Goal: Task Accomplishment & Management: Manage account settings

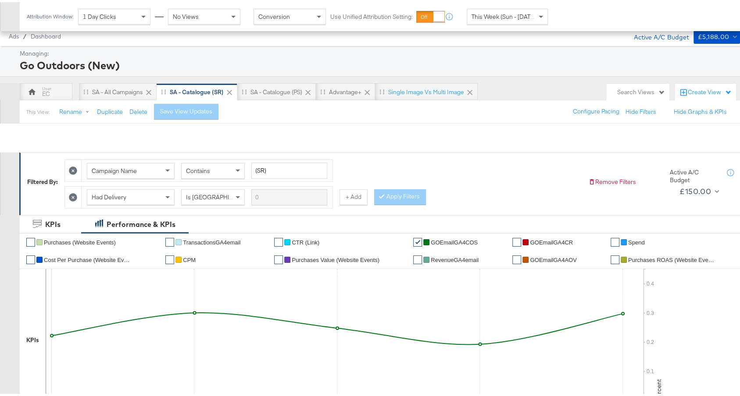
scroll to position [304, 0]
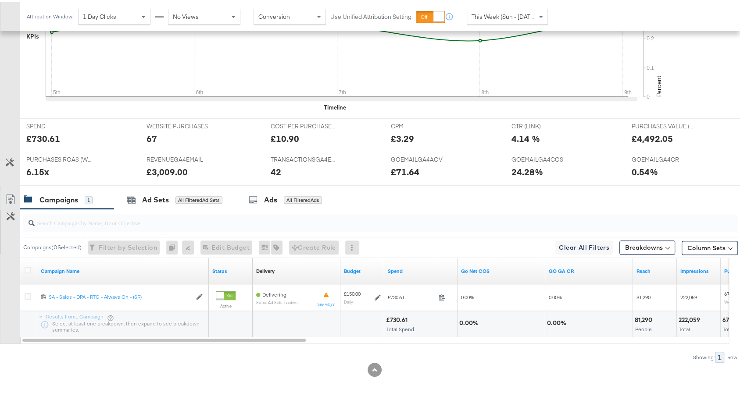
click at [293, 199] on div "Ads All Filtered Ads" at bounding box center [285, 198] width 73 height 10
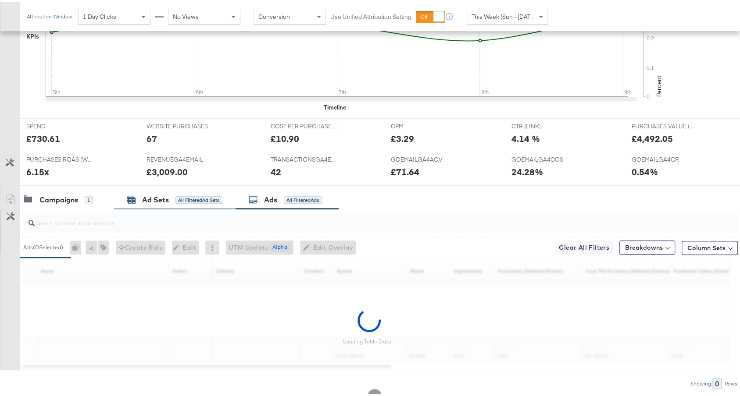
click at [161, 193] on div "Ad Sets" at bounding box center [155, 198] width 27 height 10
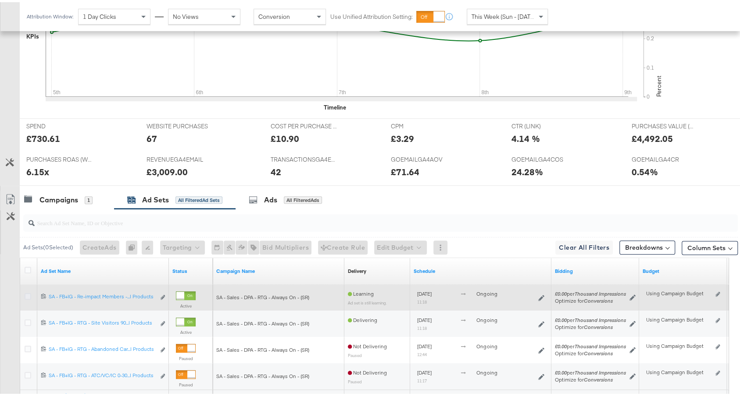
click at [26, 291] on icon at bounding box center [28, 294] width 7 height 7
click at [0, 0] on input "checkbox" at bounding box center [0, 0] width 0 height 0
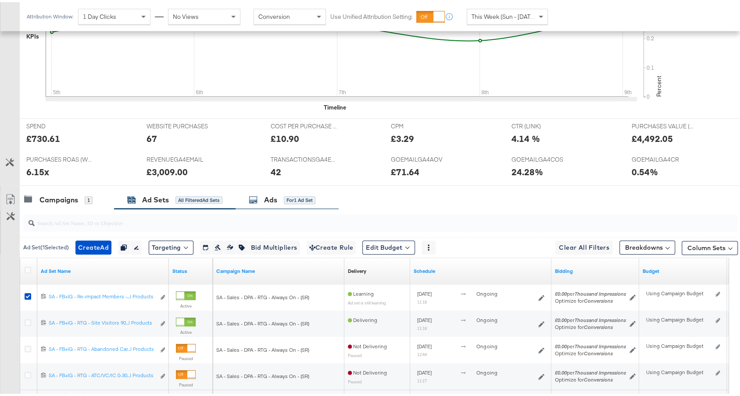
click at [282, 194] on div "Ads for 1 Ad Set" at bounding box center [282, 198] width 67 height 10
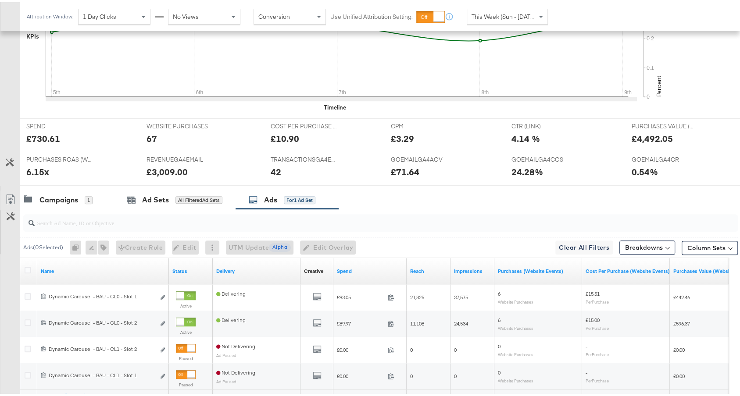
scroll to position [383, 0]
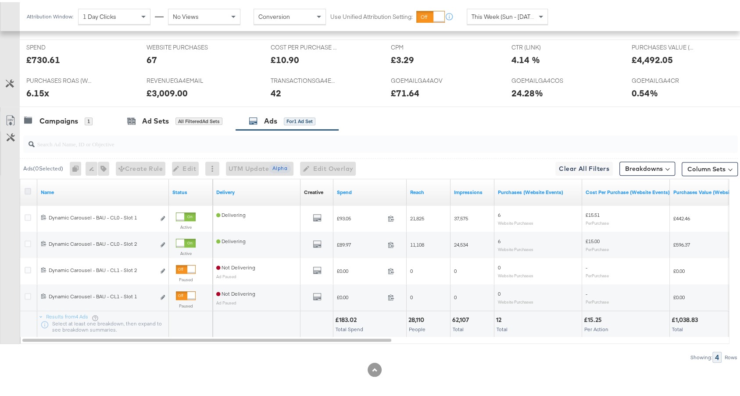
click at [28, 187] on icon at bounding box center [28, 189] width 7 height 7
click at [0, 0] on input "checkbox" at bounding box center [0, 0] width 0 height 0
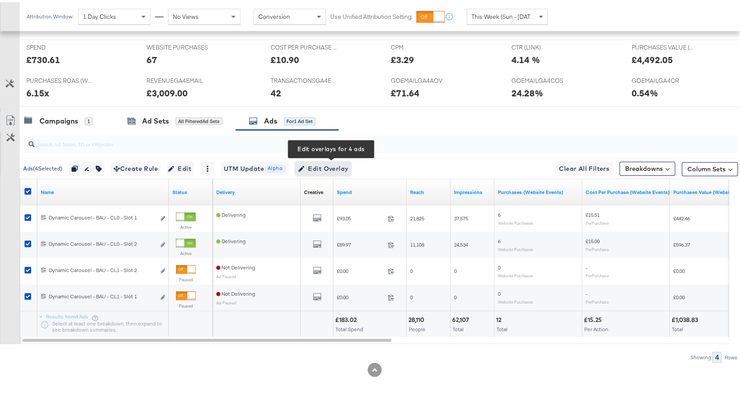
click at [317, 168] on span "Edit Overlay Edit overlays for 4 ads" at bounding box center [323, 166] width 50 height 11
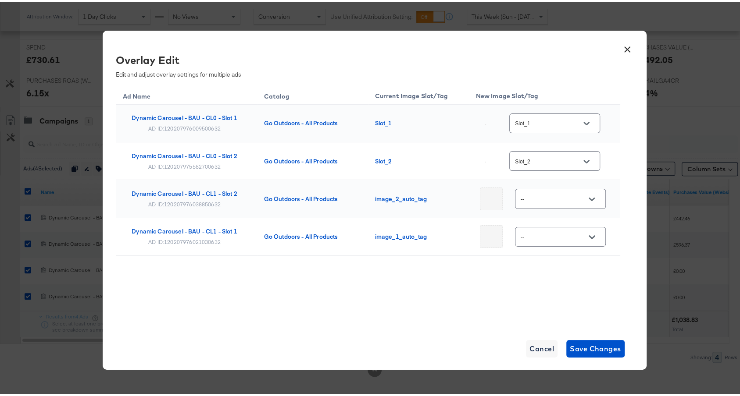
click at [539, 121] on input "Slot_1" at bounding box center [547, 122] width 69 height 10
click at [584, 173] on img at bounding box center [584, 173] width 1 height 1
type input "single_v1"
click at [556, 159] on input "Slot_2" at bounding box center [547, 159] width 69 height 10
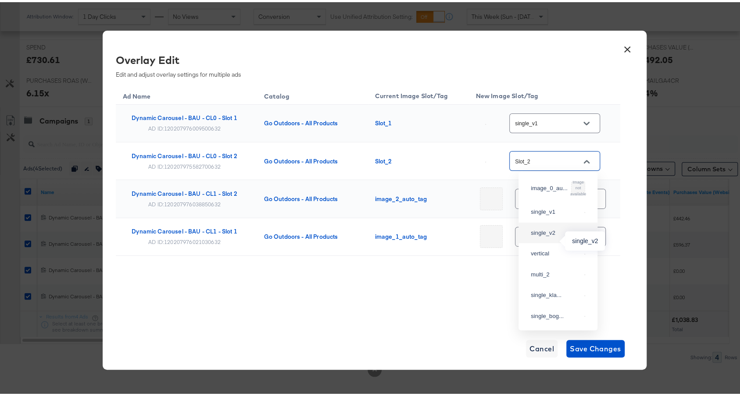
click at [552, 235] on div "single_v2" at bounding box center [556, 231] width 50 height 9
type input "single_v2"
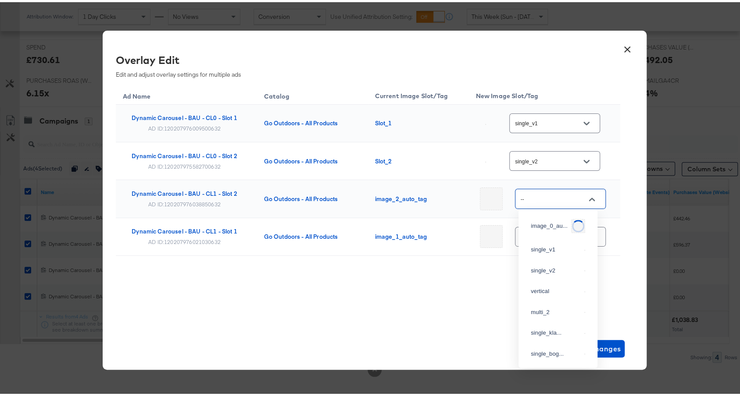
click at [548, 199] on input "--" at bounding box center [553, 197] width 69 height 10
click at [552, 277] on div "single_v2" at bounding box center [557, 269] width 65 height 16
type input "single_v2"
click at [544, 232] on input "--" at bounding box center [553, 235] width 69 height 10
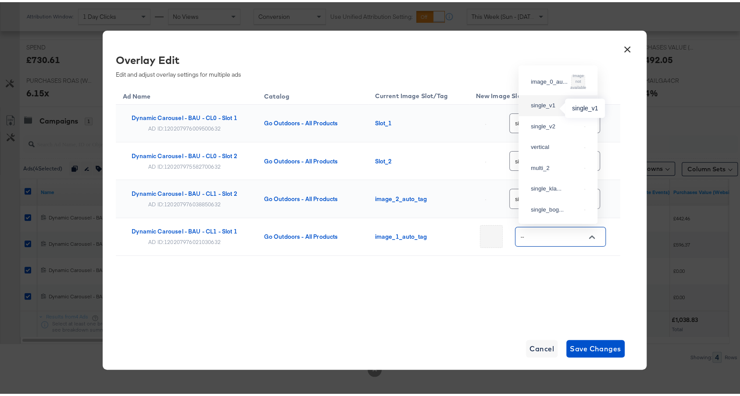
click at [557, 103] on div "single_v1" at bounding box center [556, 103] width 50 height 9
type input "single_v1"
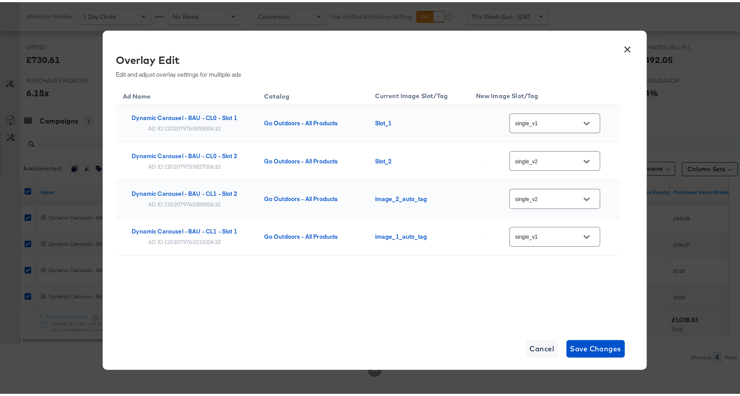
click at [545, 282] on div "Ad Name Catalog Current Image Slot/Tag New Image Slot/Tag Dynamic Carousel - BA…" at bounding box center [368, 190] width 504 height 215
click at [606, 345] on span "Save Changes" at bounding box center [595, 347] width 51 height 12
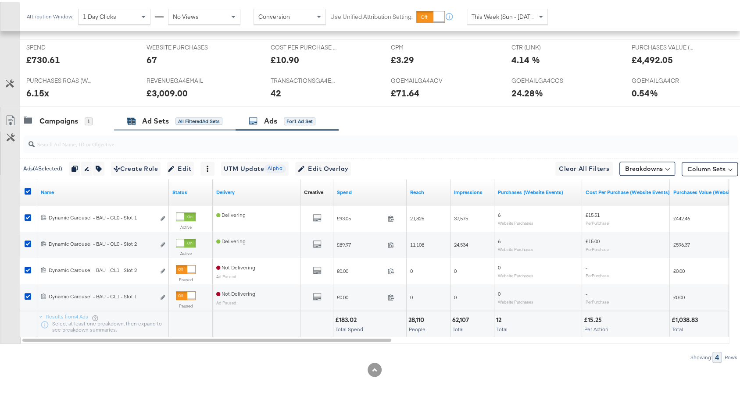
click at [174, 120] on div "Ad Sets All Filtered Ad Sets" at bounding box center [174, 119] width 95 height 10
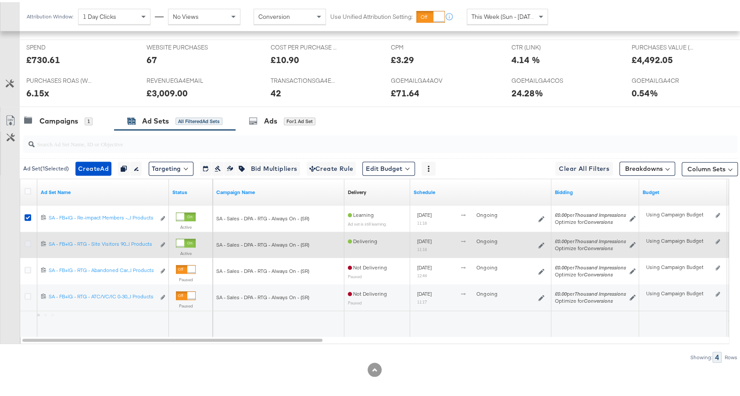
click at [28, 239] on icon at bounding box center [28, 242] width 7 height 7
click at [0, 0] on input "checkbox" at bounding box center [0, 0] width 0 height 0
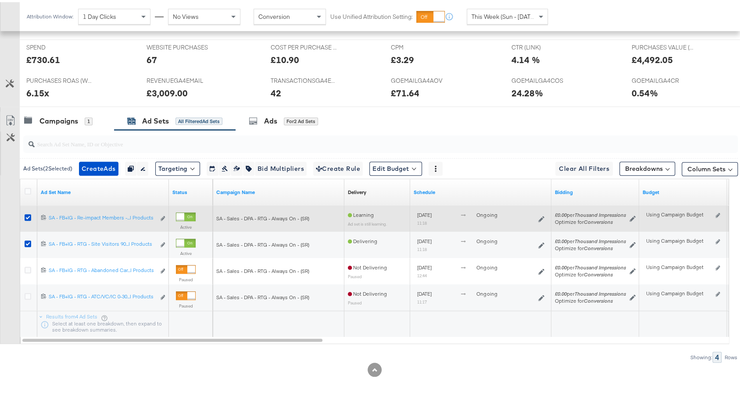
click at [26, 216] on div at bounding box center [29, 216] width 9 height 9
click at [29, 212] on icon at bounding box center [28, 215] width 7 height 7
click at [0, 0] on input "checkbox" at bounding box center [0, 0] width 0 height 0
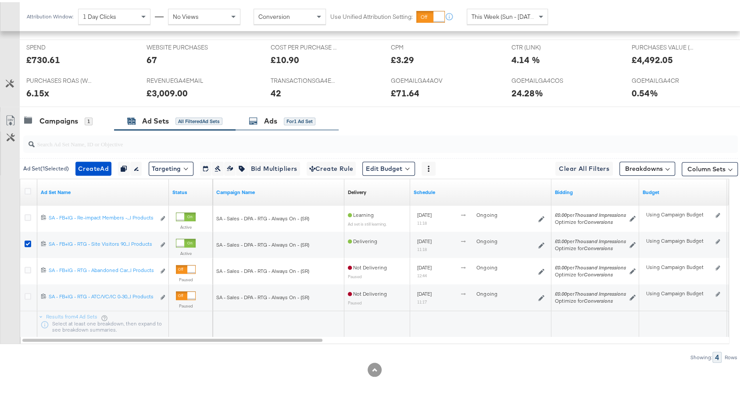
click at [312, 120] on div "for 1 Ad Set" at bounding box center [300, 119] width 32 height 8
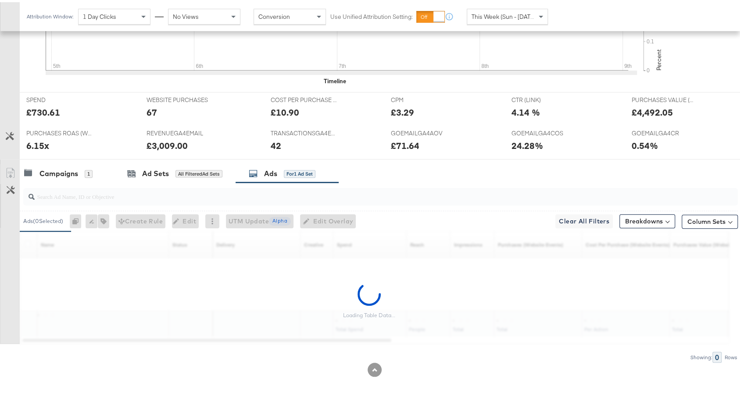
scroll to position [383, 0]
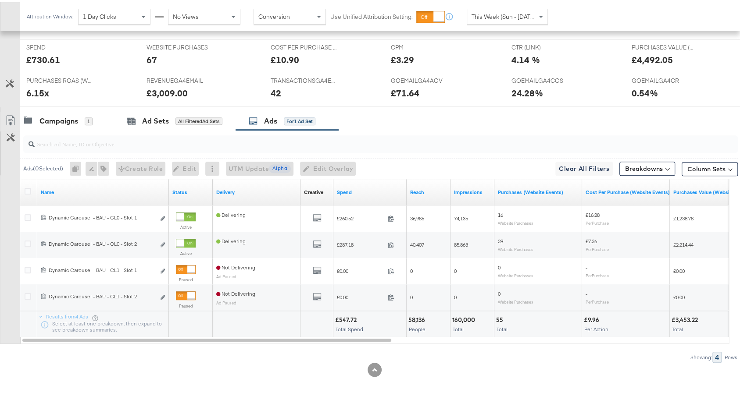
click at [27, 189] on div at bounding box center [29, 190] width 9 height 9
click at [27, 187] on icon at bounding box center [28, 189] width 7 height 7
click at [0, 0] on input "checkbox" at bounding box center [0, 0] width 0 height 0
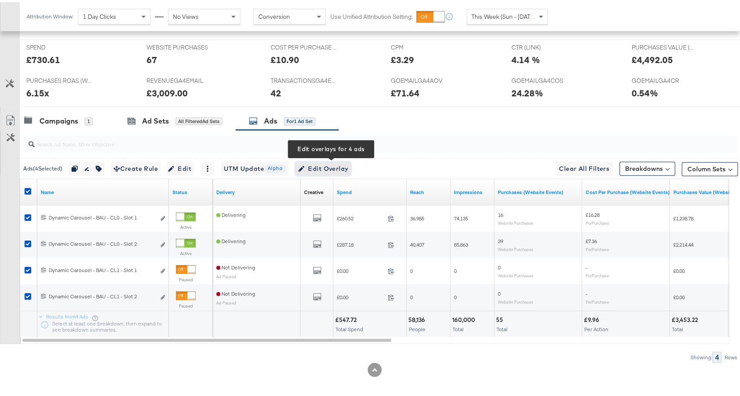
click at [342, 162] on span "Edit Overlay Edit overlays for 4 ads" at bounding box center [323, 166] width 50 height 11
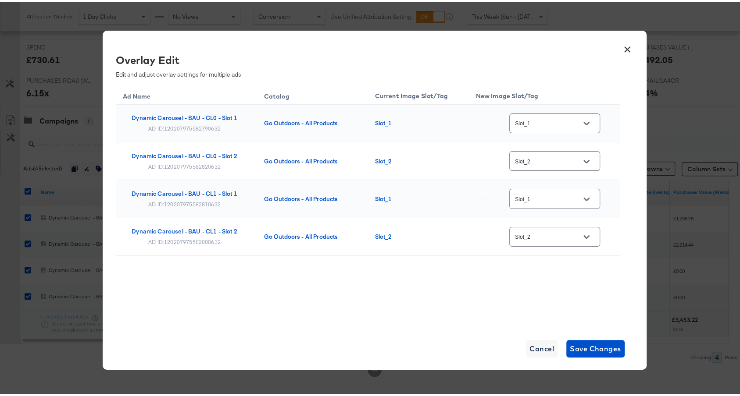
click at [539, 119] on input "Slot_1" at bounding box center [547, 122] width 69 height 10
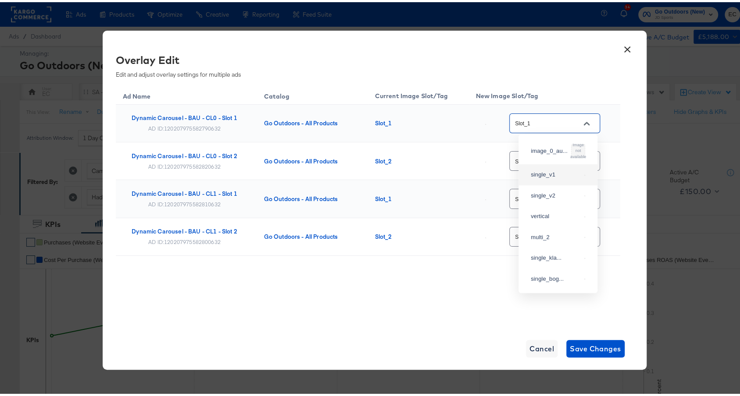
click at [559, 172] on div "single_v1" at bounding box center [557, 173] width 65 height 16
type input "single_v1"
click at [554, 153] on div "Slot_2" at bounding box center [554, 159] width 91 height 20
click at [580, 163] on button "Open" at bounding box center [586, 159] width 13 height 13
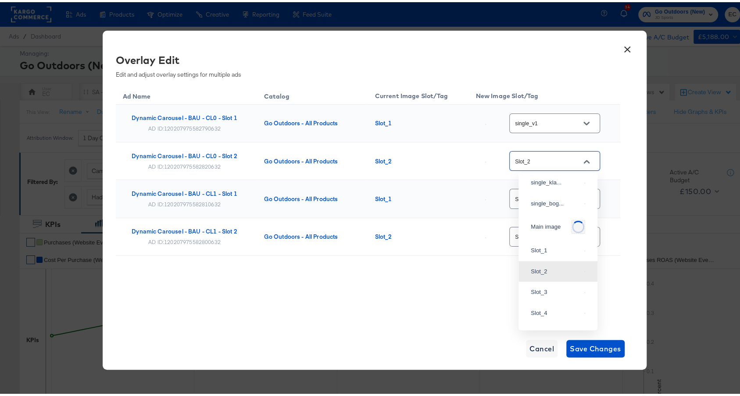
scroll to position [60, 0]
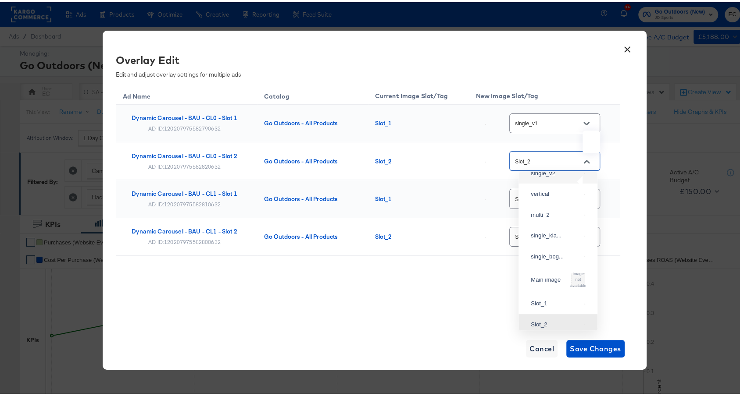
click at [584, 172] on img at bounding box center [584, 171] width 1 height 1
type input "single_v2"
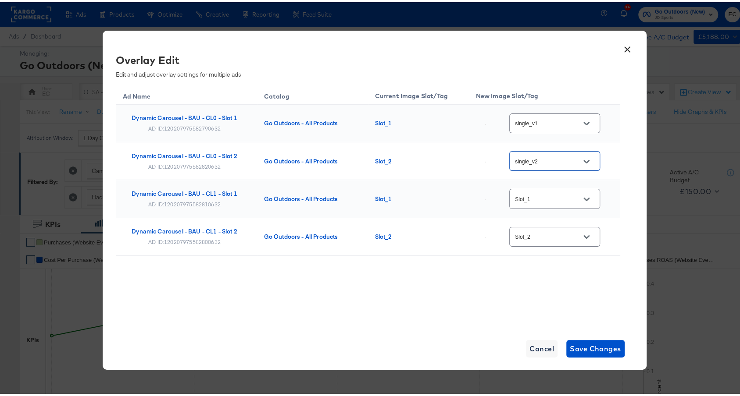
click at [561, 201] on input "Slot_1" at bounding box center [547, 197] width 69 height 10
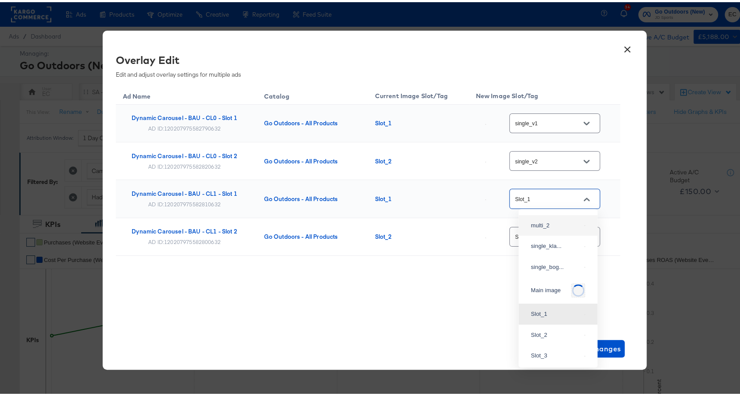
scroll to position [25, 0]
click at [584, 224] on img at bounding box center [584, 223] width 1 height 1
type input "single_v1"
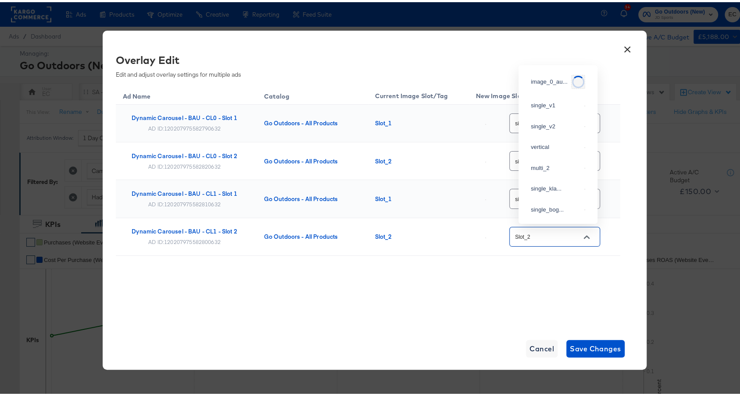
click at [558, 231] on input "Slot_2" at bounding box center [547, 235] width 69 height 10
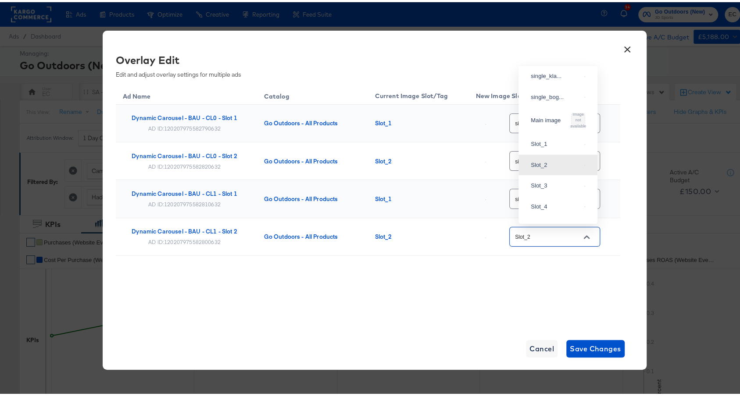
scroll to position [0, 0]
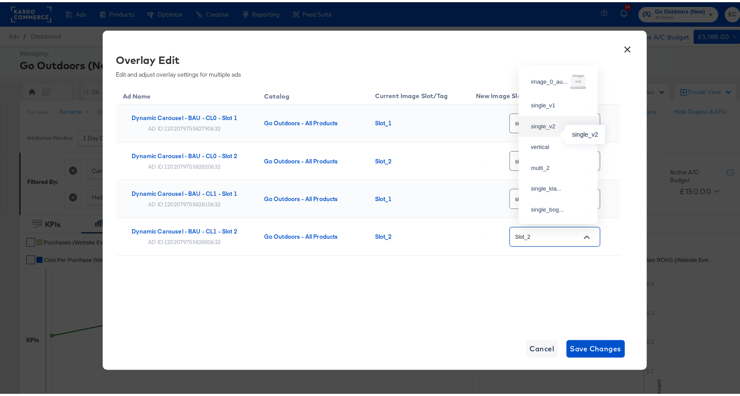
click at [555, 129] on div "single_v2" at bounding box center [556, 124] width 50 height 9
type input "single_v2"
click at [538, 263] on div "Ad Name Catalog Current Image Slot/Tag New Image Slot/Tag Dynamic Carousel - BA…" at bounding box center [368, 190] width 504 height 215
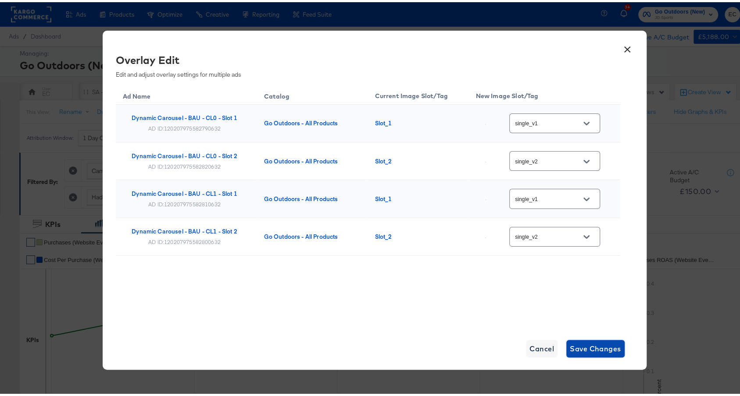
click at [594, 341] on span "Save Changes" at bounding box center [595, 347] width 51 height 12
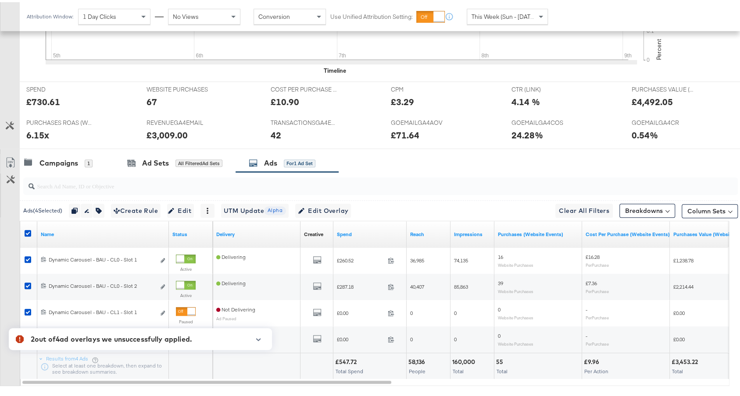
scroll to position [383, 0]
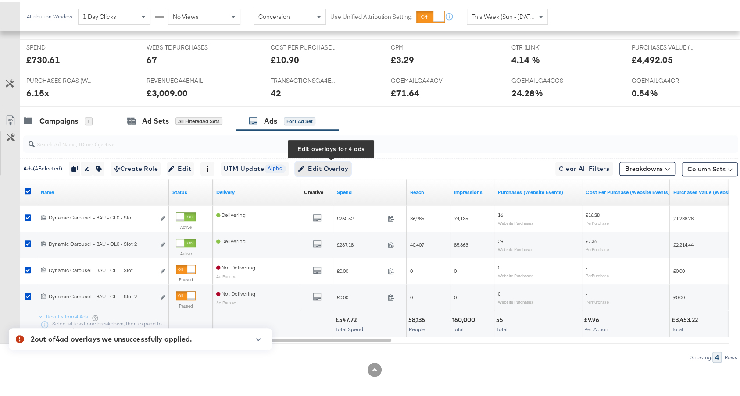
click at [330, 161] on span "Edit Overlay Edit overlays for 4 ads" at bounding box center [323, 166] width 50 height 11
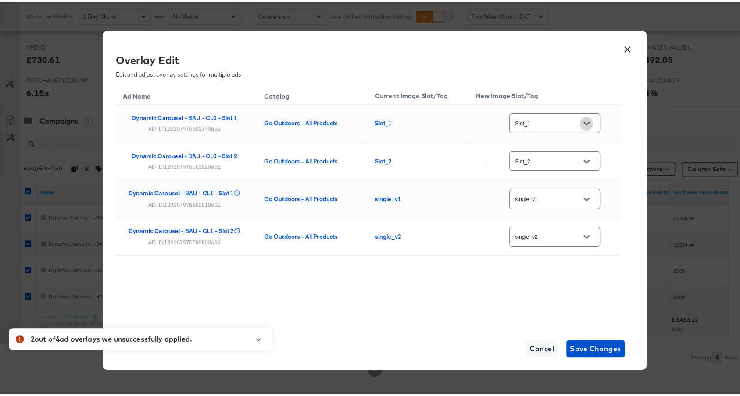
click at [584, 120] on icon "Open" at bounding box center [586, 121] width 6 height 6
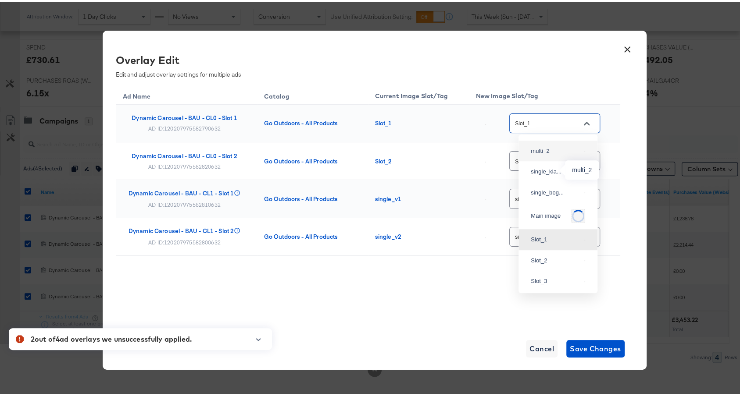
scroll to position [0, 0]
click at [553, 175] on div "single_v1" at bounding box center [556, 172] width 50 height 9
type input "single_v1"
click at [553, 161] on input "Slot_2" at bounding box center [547, 159] width 69 height 10
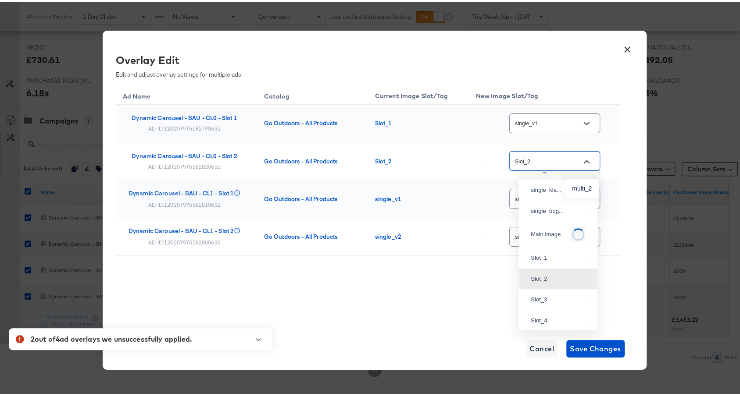
scroll to position [37, 0]
click at [547, 199] on div "single_v2" at bounding box center [556, 194] width 50 height 9
type input "single_v2"
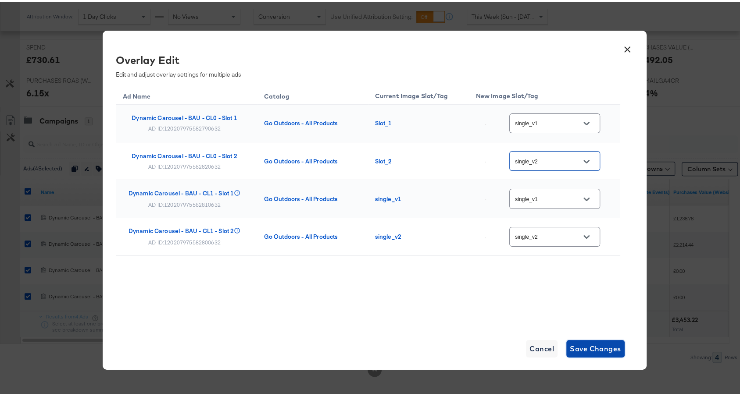
click at [609, 351] on span "Save Changes" at bounding box center [595, 347] width 51 height 12
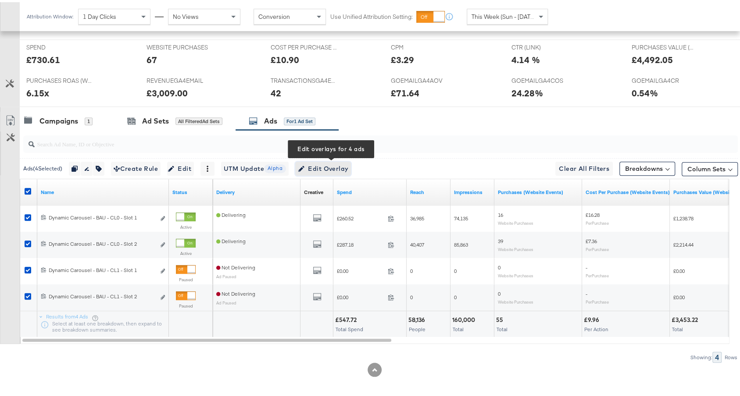
click at [346, 165] on span "Edit Overlay Edit overlays for 4 ads" at bounding box center [323, 166] width 50 height 11
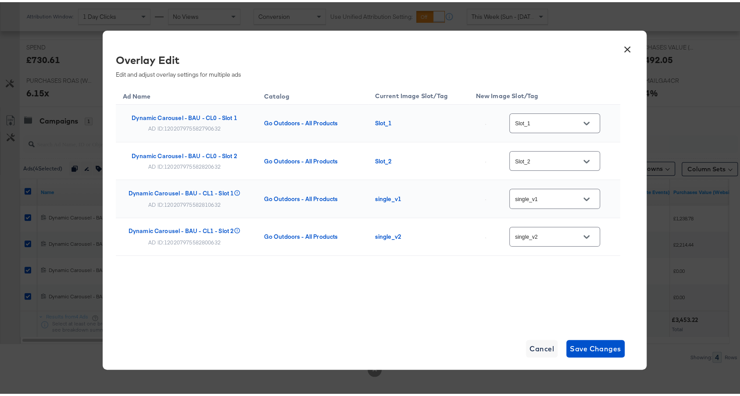
click at [628, 38] on button "×" at bounding box center [628, 45] width 16 height 16
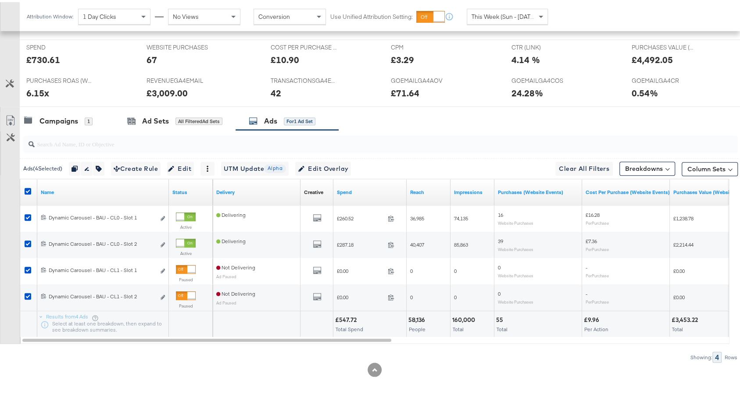
click at [24, 182] on div at bounding box center [29, 190] width 16 height 16
click at [26, 182] on div at bounding box center [29, 190] width 16 height 16
click at [26, 186] on icon at bounding box center [28, 189] width 7 height 7
click at [0, 0] on input "checkbox" at bounding box center [0, 0] width 0 height 0
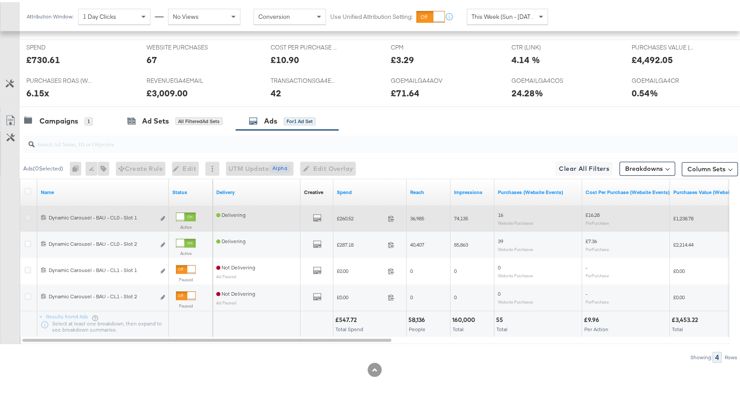
click at [28, 212] on icon at bounding box center [28, 215] width 7 height 7
click at [0, 0] on input "checkbox" at bounding box center [0, 0] width 0 height 0
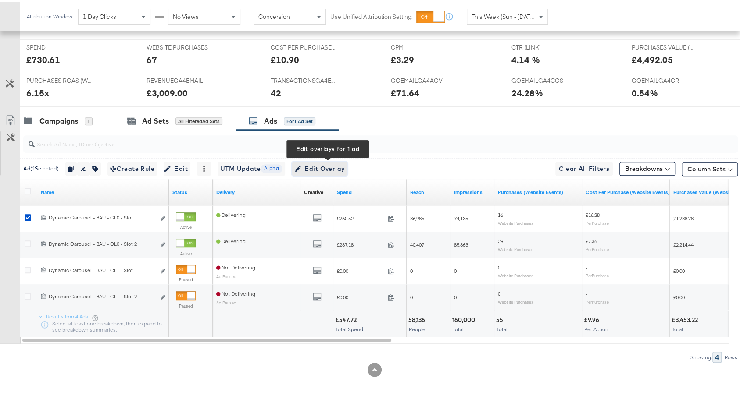
click at [313, 168] on span "Edit Overlay Edit overlays for 1 ad" at bounding box center [319, 166] width 50 height 11
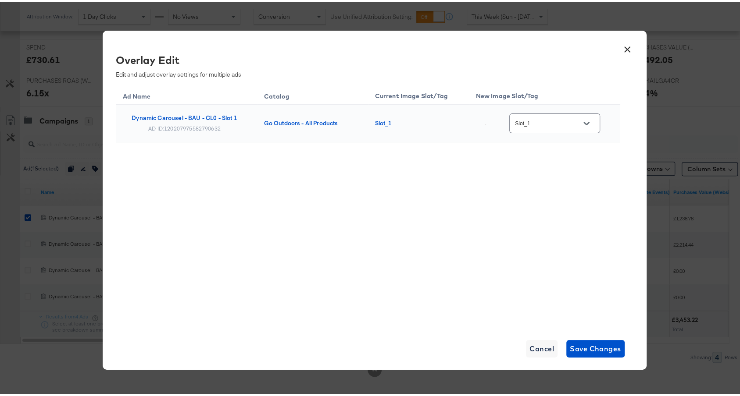
click at [593, 121] on div at bounding box center [586, 121] width 18 height 13
click at [583, 120] on icon "Open" at bounding box center [586, 122] width 6 height 4
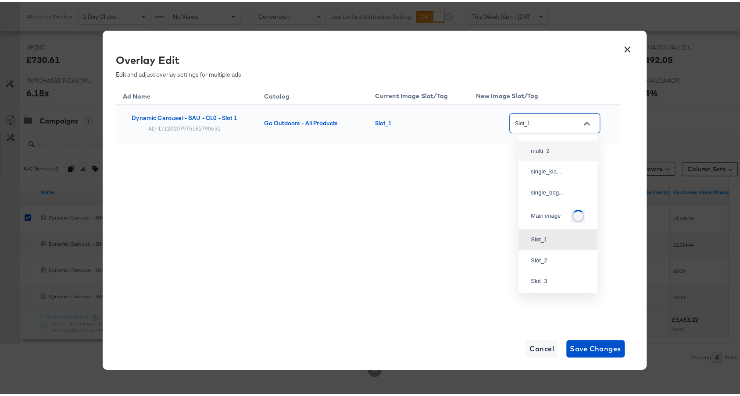
scroll to position [0, 0]
click at [627, 46] on button "×" at bounding box center [628, 45] width 16 height 16
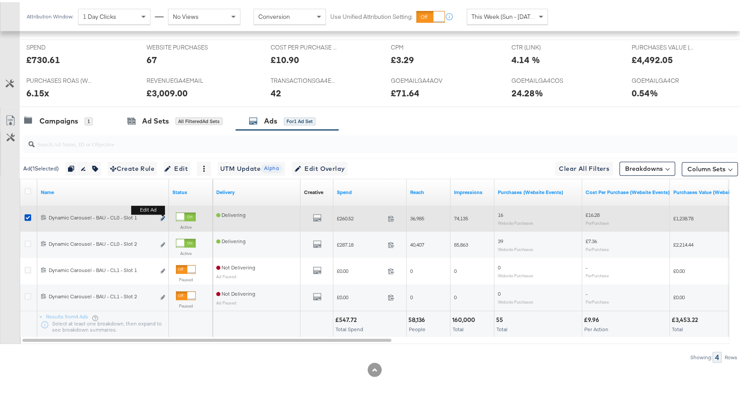
click at [161, 214] on icon "link" at bounding box center [162, 216] width 4 height 5
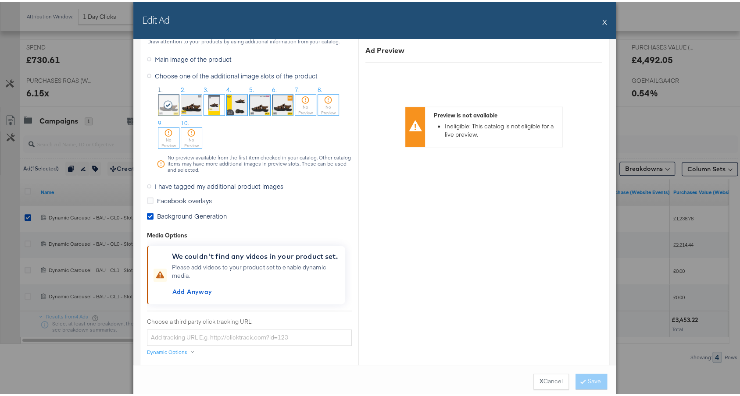
scroll to position [779, 0]
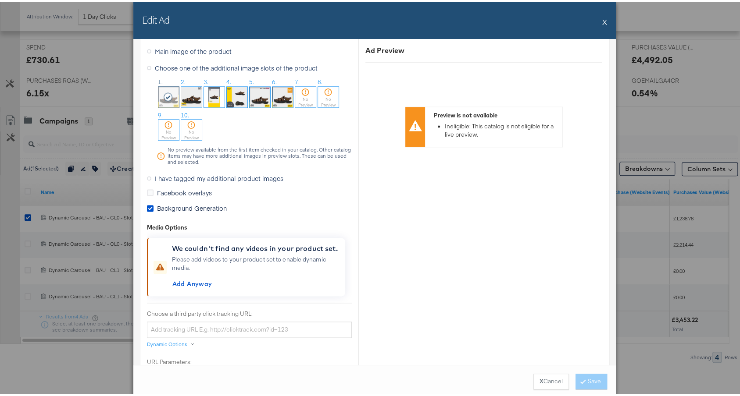
click at [179, 175] on span "I have tagged my additional product images" at bounding box center [219, 176] width 128 height 9
click at [0, 0] on input "I have tagged my additional product images" at bounding box center [0, 0] width 0 height 0
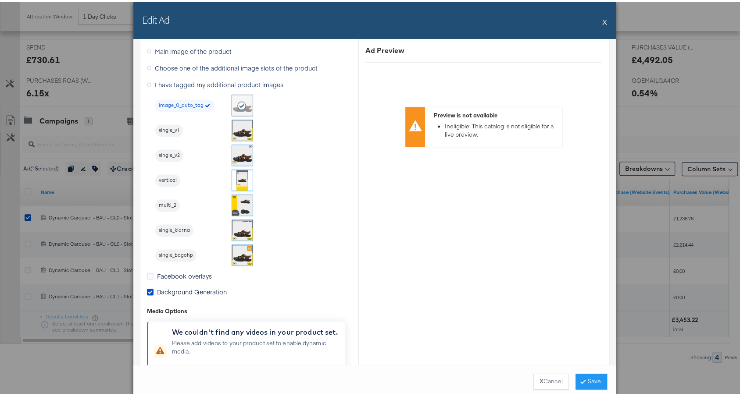
click at [232, 124] on img at bounding box center [242, 128] width 21 height 21
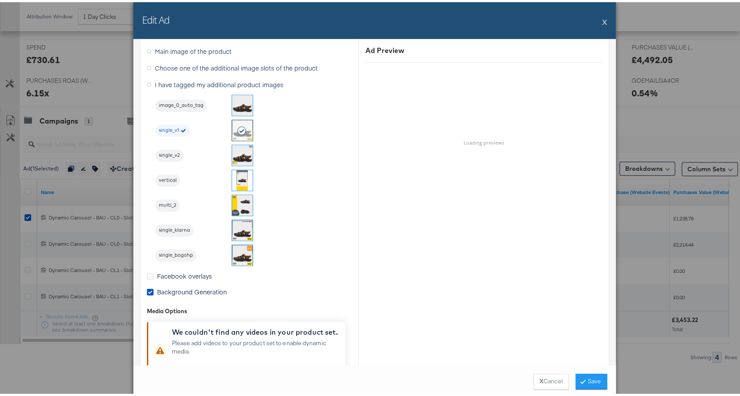
scroll to position [0, 0]
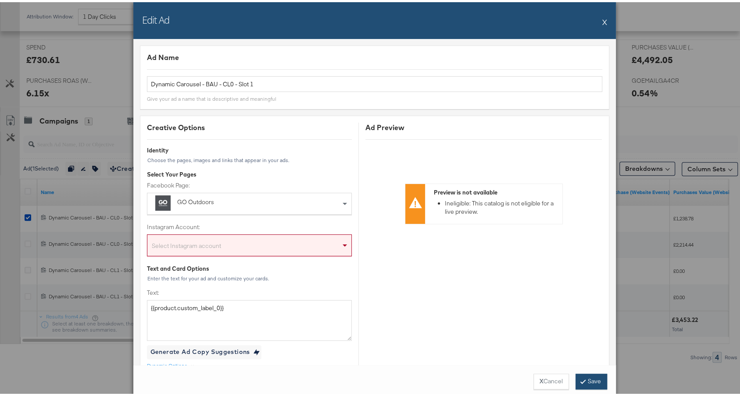
click at [581, 381] on icon at bounding box center [582, 379] width 3 height 5
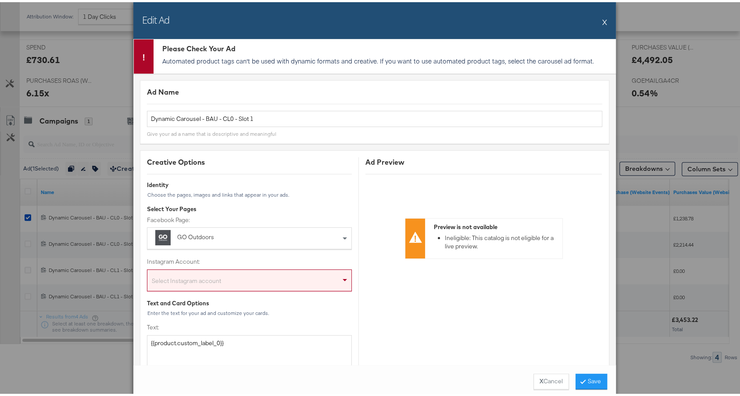
click at [602, 21] on button "X" at bounding box center [604, 20] width 5 height 18
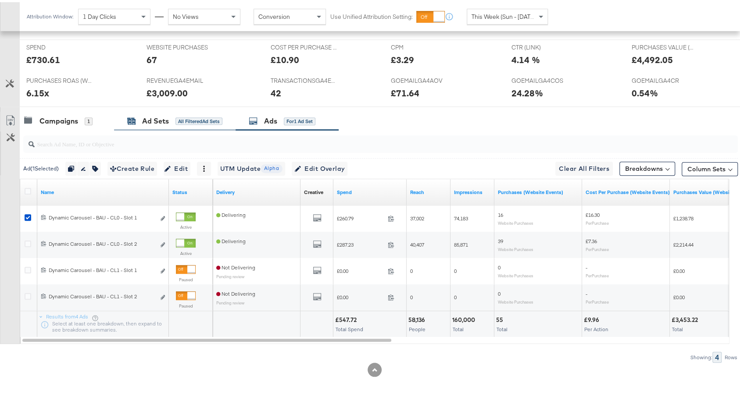
click at [176, 115] on div "All Filtered Ad Sets" at bounding box center [198, 119] width 47 height 8
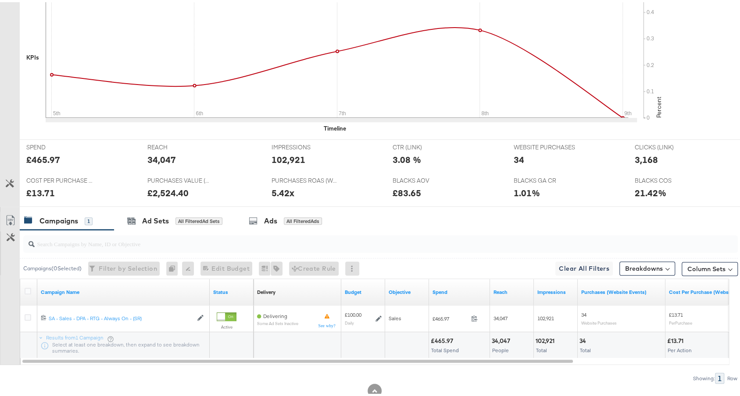
scroll to position [304, 0]
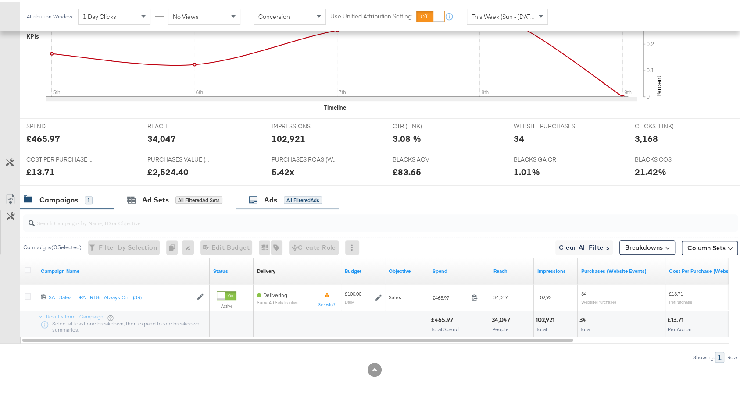
click at [289, 194] on div "All Filtered Ads" at bounding box center [303, 198] width 38 height 8
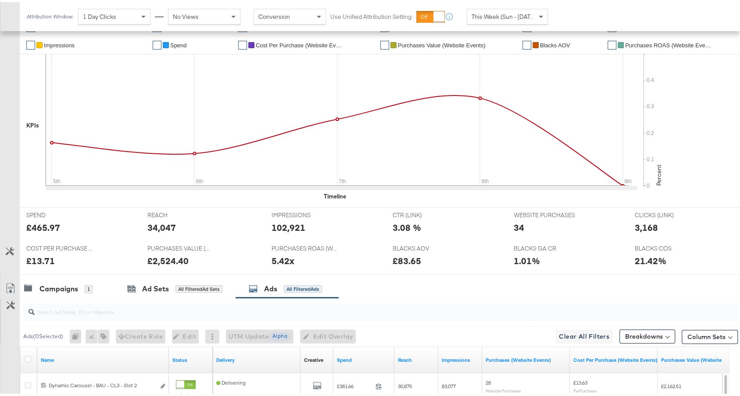
scroll to position [462, 0]
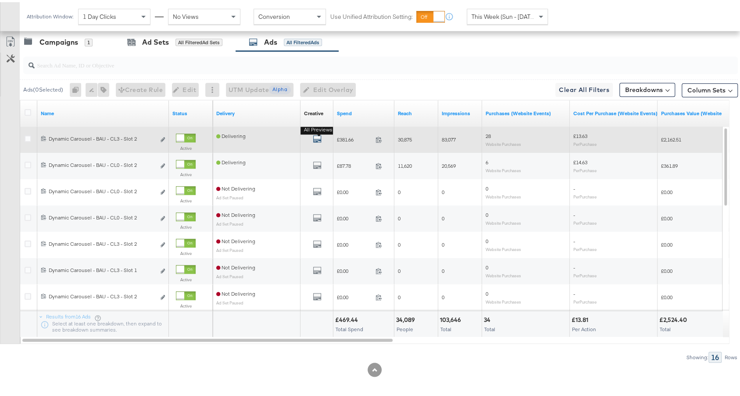
click at [317, 132] on icon "default" at bounding box center [317, 136] width 9 height 9
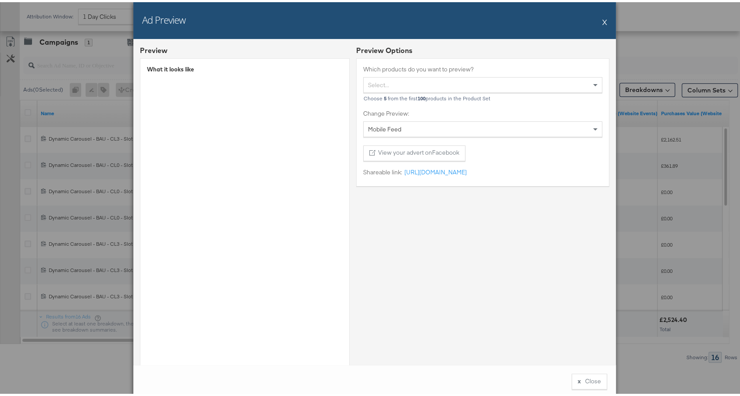
click at [602, 16] on button "X" at bounding box center [604, 20] width 5 height 18
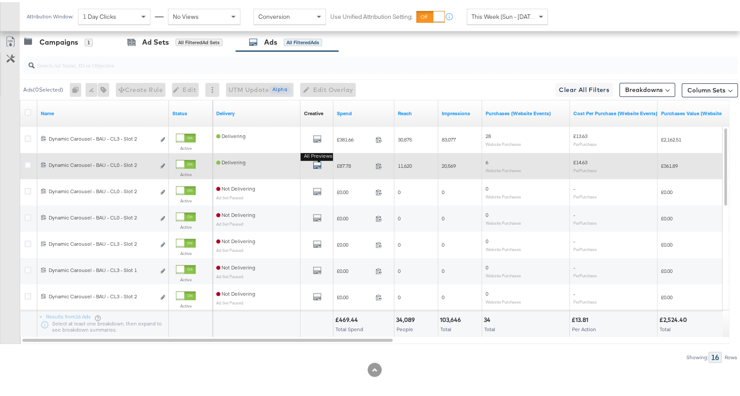
click at [315, 162] on icon "default" at bounding box center [317, 163] width 9 height 9
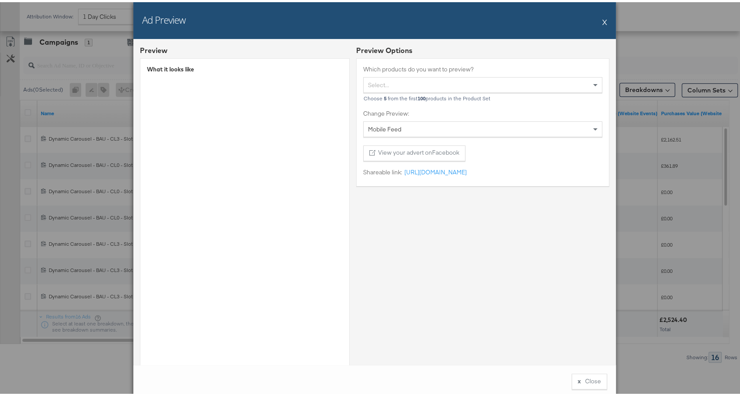
click at [602, 17] on button "X" at bounding box center [604, 20] width 5 height 18
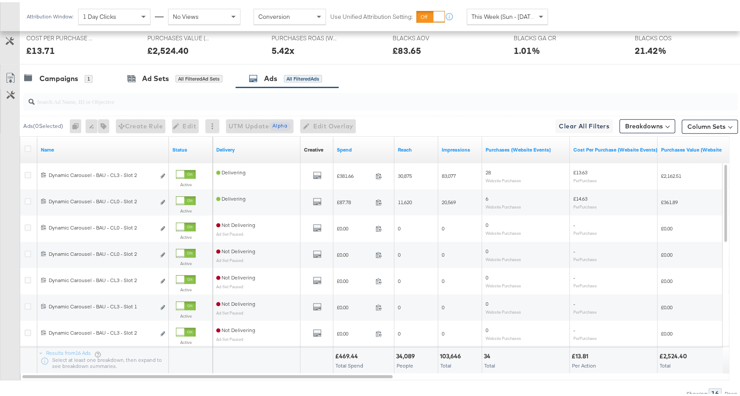
scroll to position [337, 0]
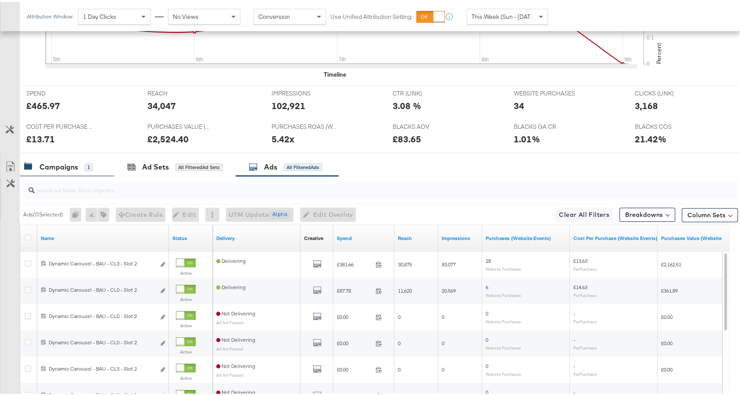
click at [82, 167] on div "Campaigns 1" at bounding box center [58, 165] width 68 height 10
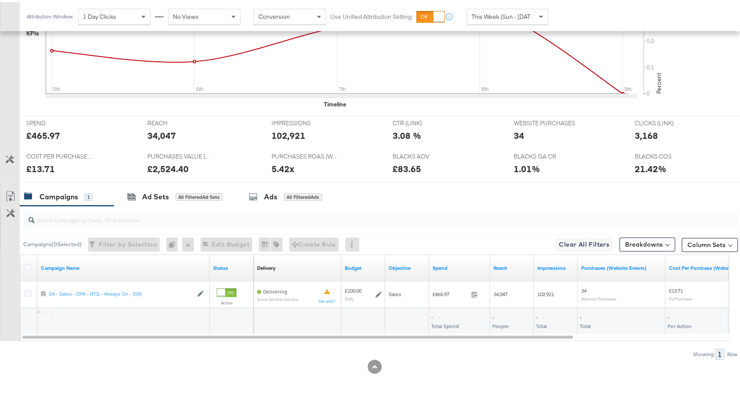
scroll to position [304, 0]
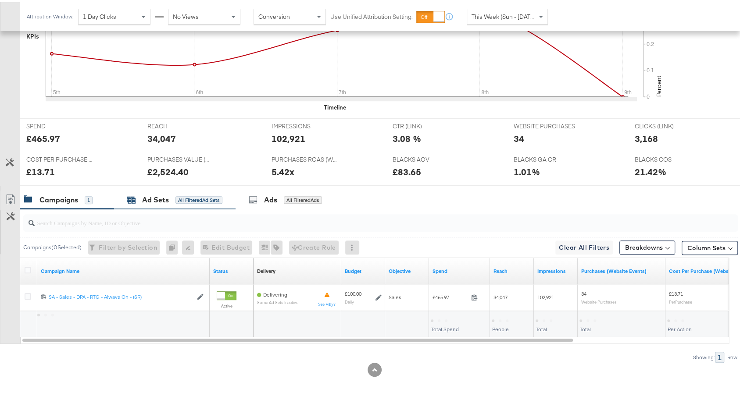
click at [176, 194] on div "All Filtered Ad Sets" at bounding box center [198, 198] width 47 height 8
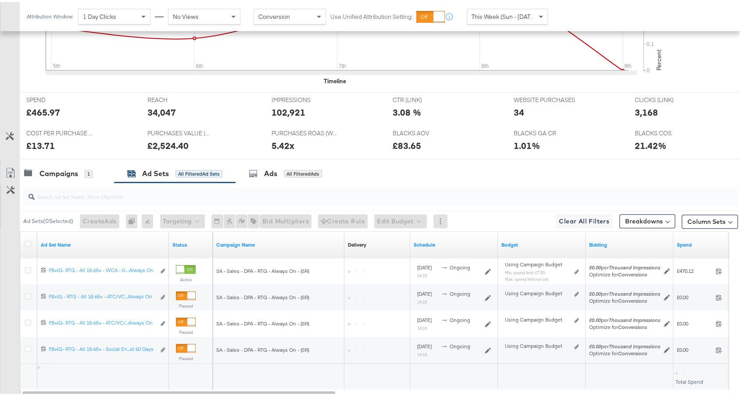
scroll to position [337, 0]
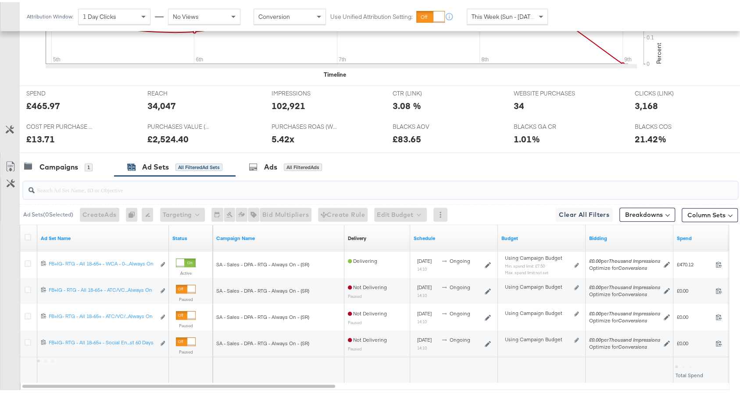
click at [295, 176] on input "search" at bounding box center [354, 184] width 638 height 17
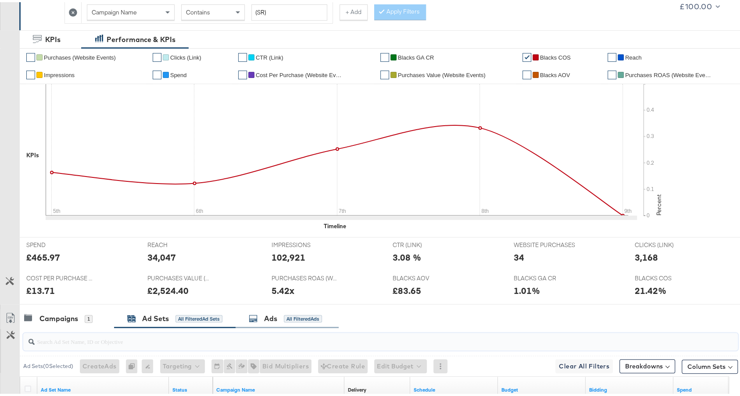
scroll to position [0, 0]
